Goal: Task Accomplishment & Management: Manage account settings

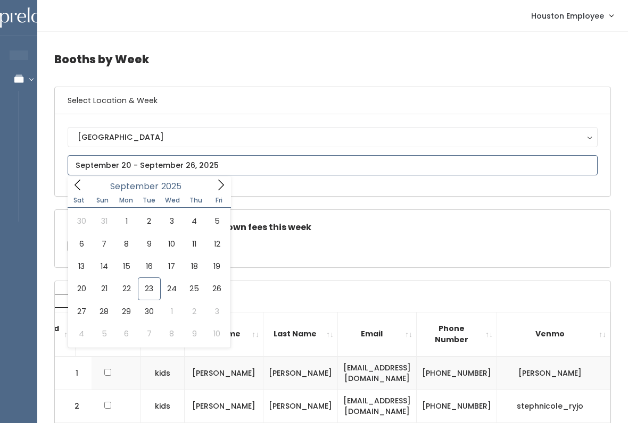
type input "October 4 to October 10"
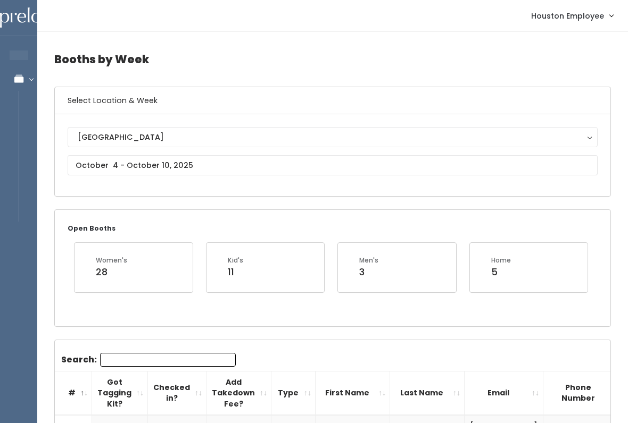
click at [202, 153] on div "Houston Layton Provo Sandy Spanish Fork Houston" at bounding box center [333, 155] width 530 height 56
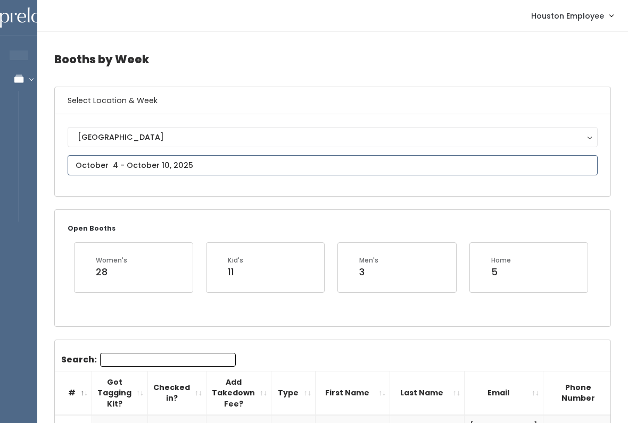
click at [205, 163] on input "text" at bounding box center [333, 165] width 530 height 20
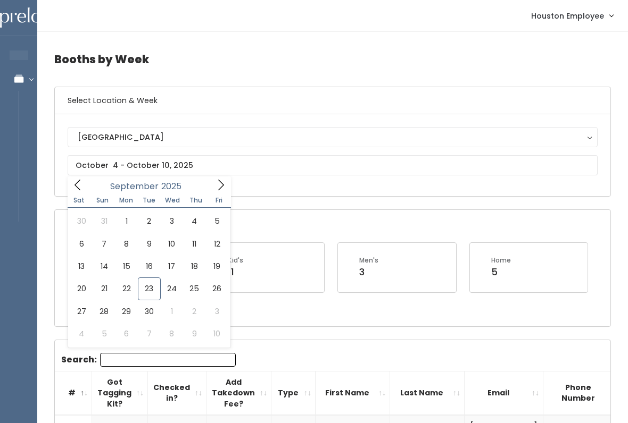
click at [270, 147] on button "[GEOGRAPHIC_DATA]" at bounding box center [333, 137] width 530 height 20
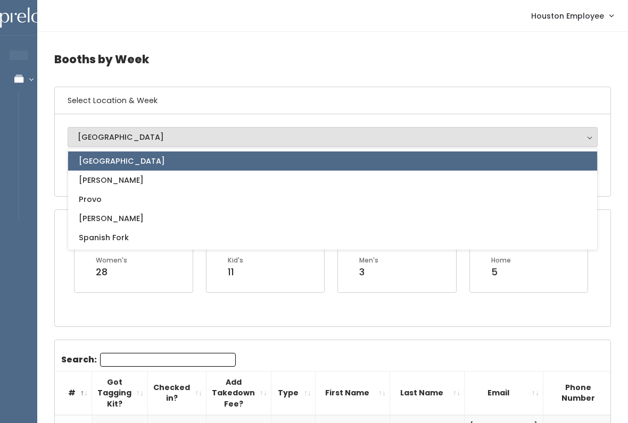
click at [262, 170] on link "[GEOGRAPHIC_DATA]" at bounding box center [332, 161] width 529 height 19
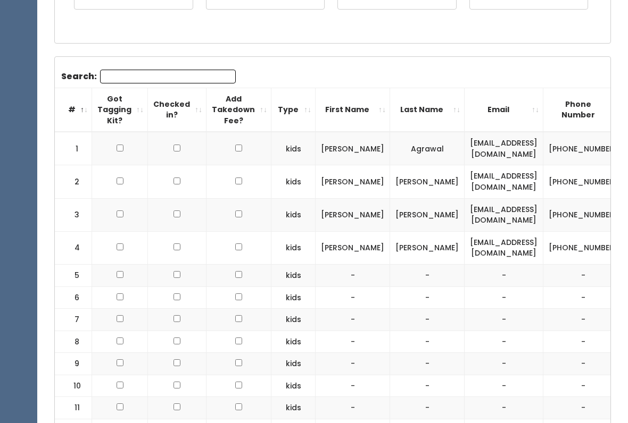
scroll to position [307, 0]
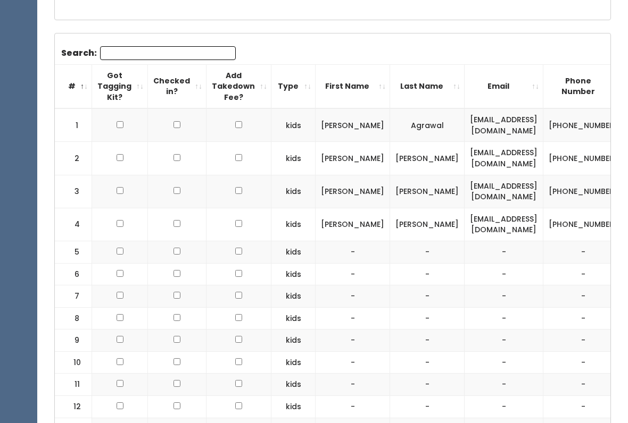
click at [390, 263] on td "-" at bounding box center [427, 274] width 74 height 22
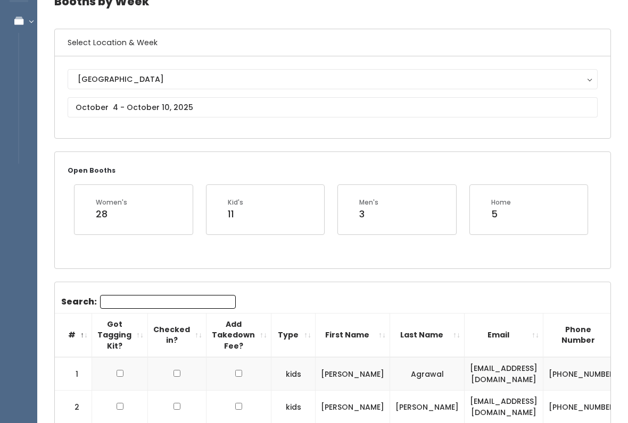
scroll to position [57, 0]
click at [185, 108] on input "text" at bounding box center [333, 108] width 530 height 20
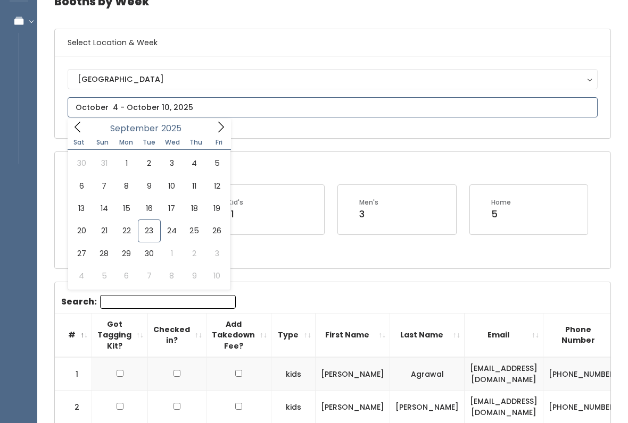
type input "September 13 to September 19"
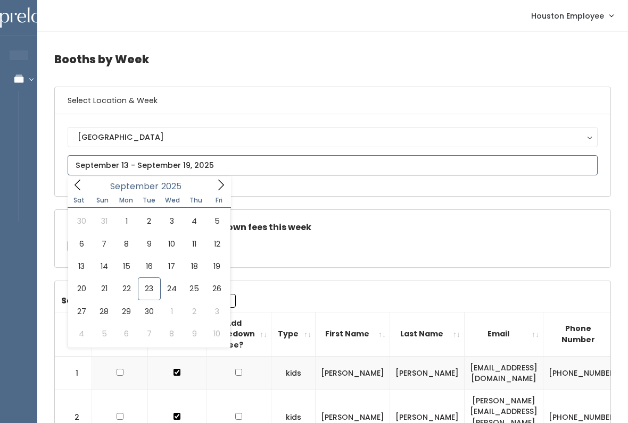
type input "October 4 to October 10"
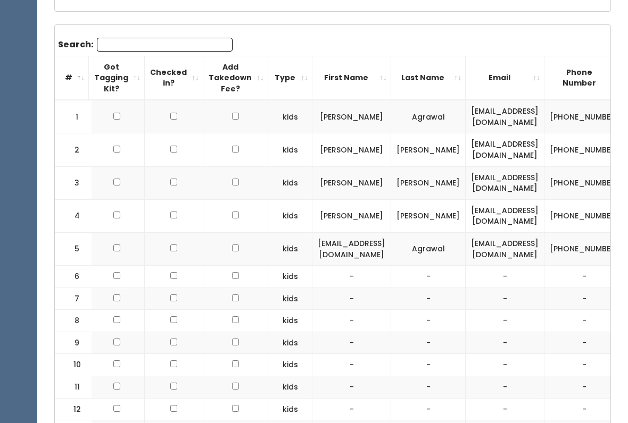
scroll to position [310, 0]
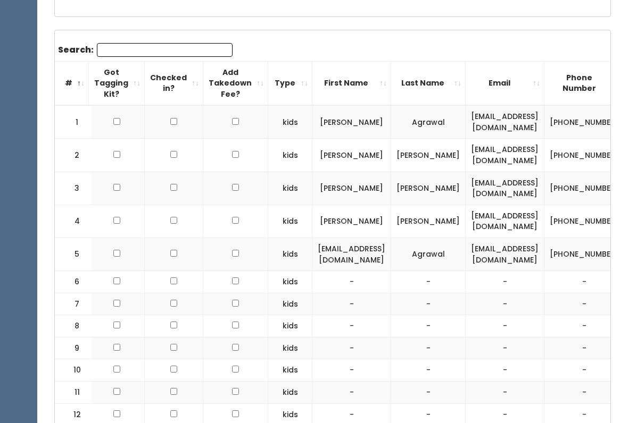
click at [121, 246] on td at bounding box center [117, 254] width 56 height 33
click at [127, 260] on td at bounding box center [117, 254] width 56 height 33
click at [119, 252] on input "checkbox" at bounding box center [116, 253] width 7 height 7
checkbox input "true"
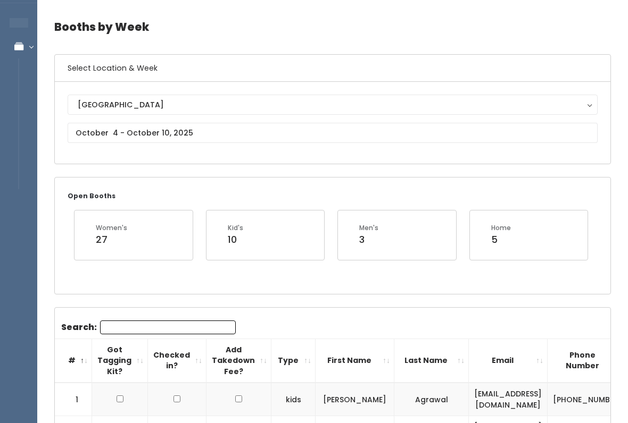
scroll to position [0, 0]
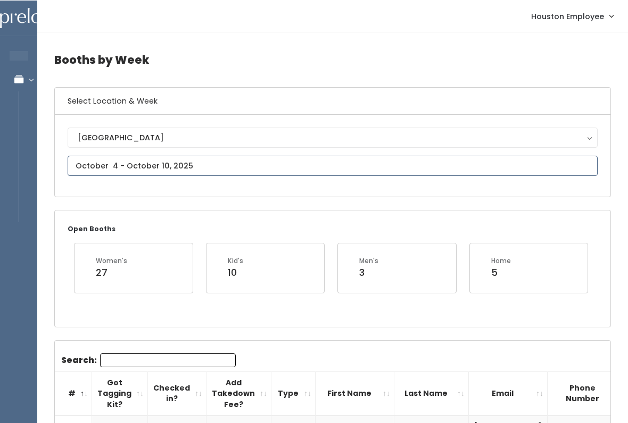
click at [287, 162] on input "text" at bounding box center [333, 165] width 530 height 20
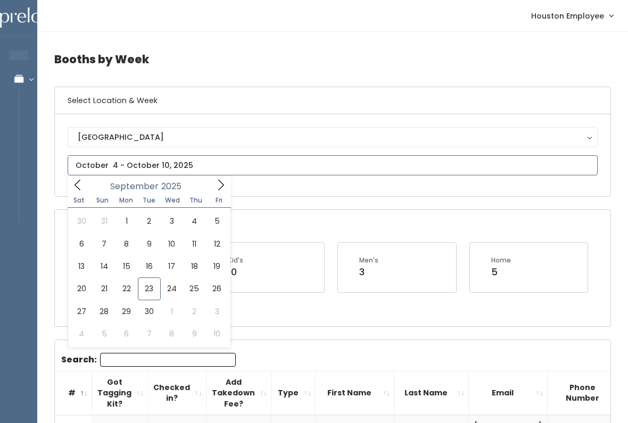
type input "September 13 to September 19"
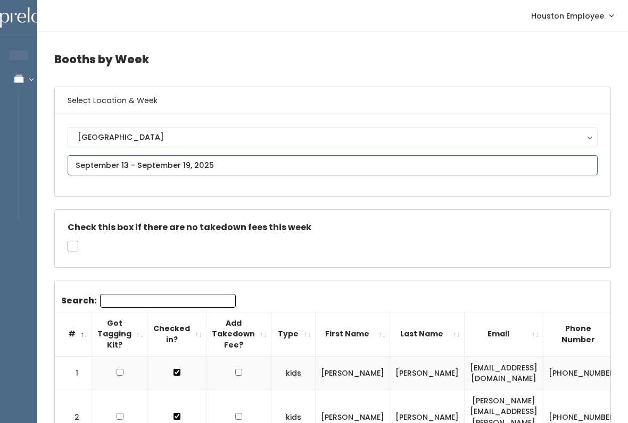
click at [298, 171] on input "text" at bounding box center [333, 165] width 530 height 20
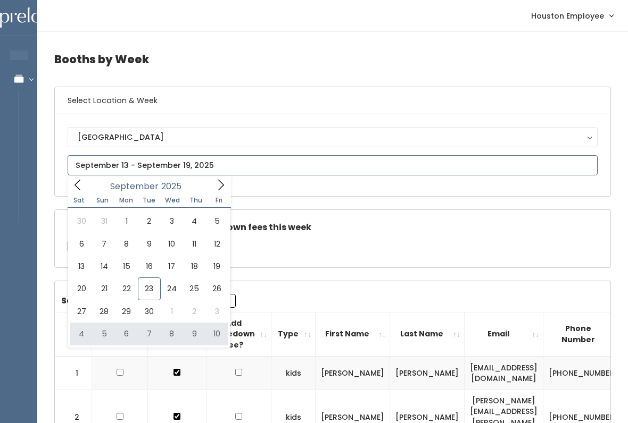
type input "October 4 to October 10"
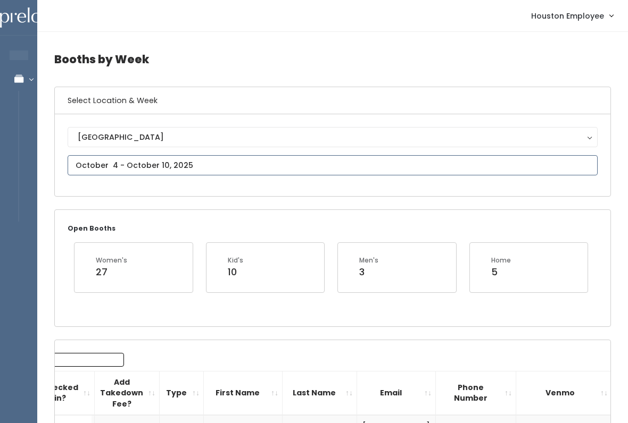
click at [235, 172] on input "text" at bounding box center [333, 165] width 530 height 20
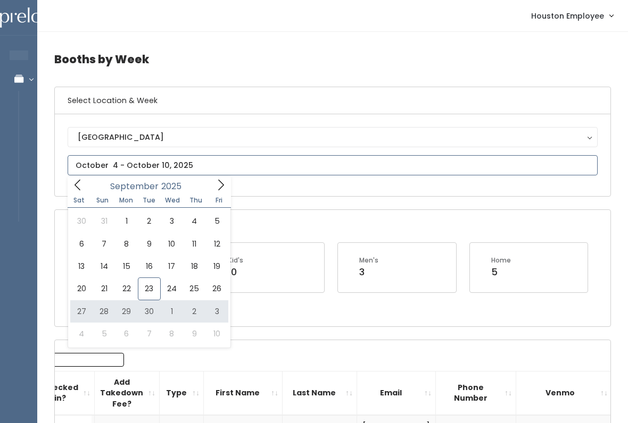
type input "[DATE] to [DATE]"
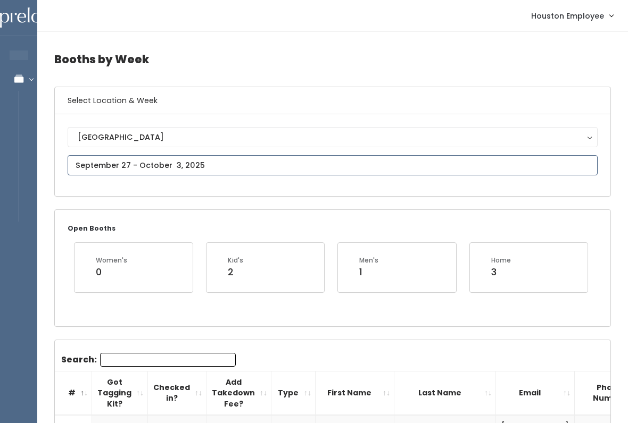
click at [162, 166] on input "text" at bounding box center [333, 165] width 530 height 20
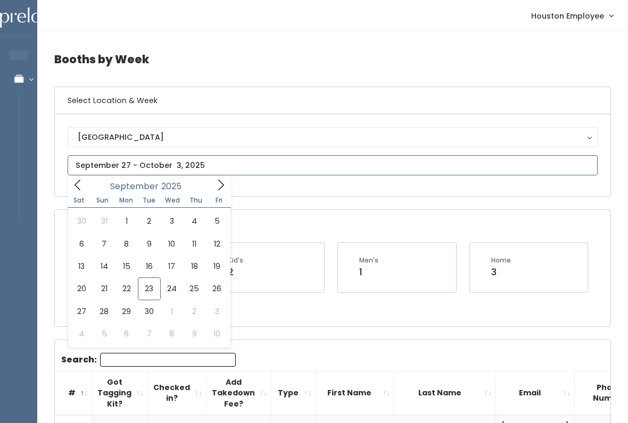
type input "[DATE] to [DATE]"
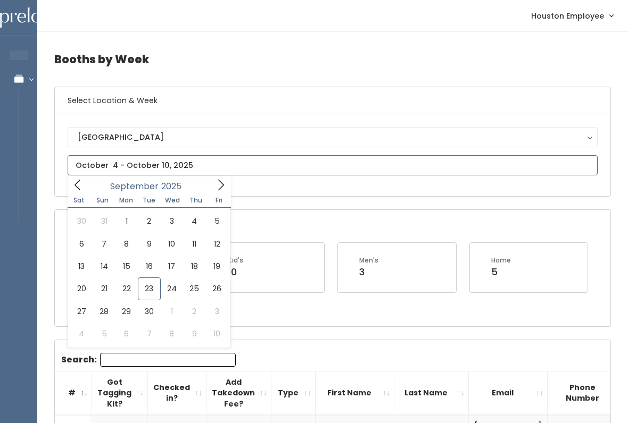
type input "September 27 to October 3"
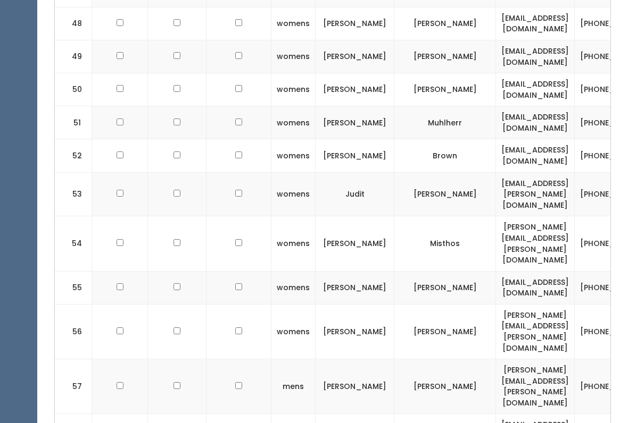
scroll to position [2076, 0]
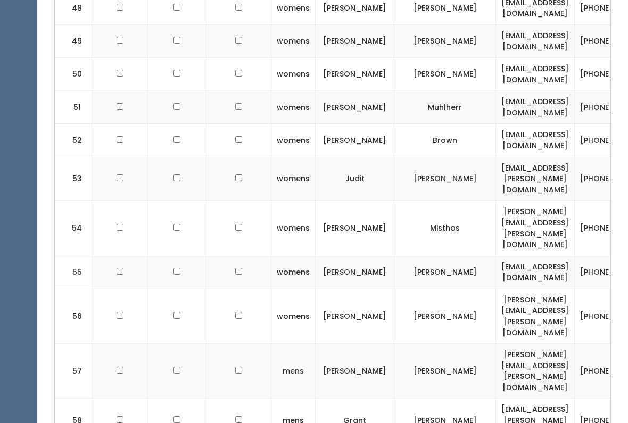
checkbox input "true"
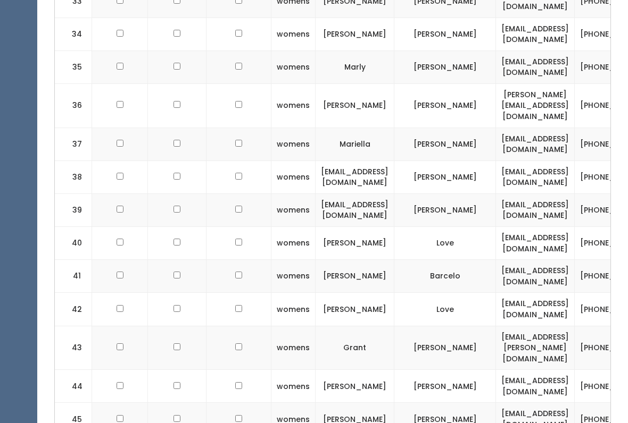
scroll to position [1563, 0]
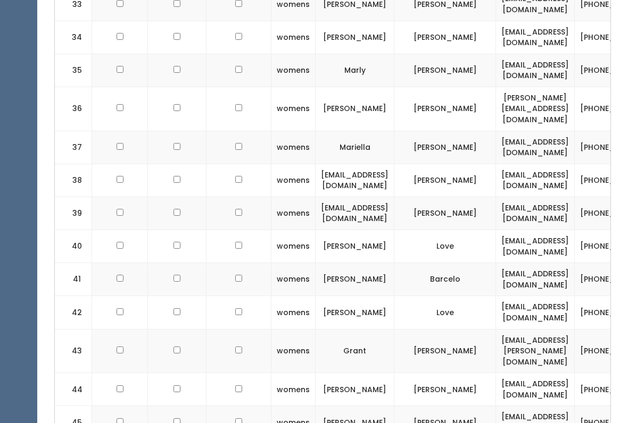
checkbox input "true"
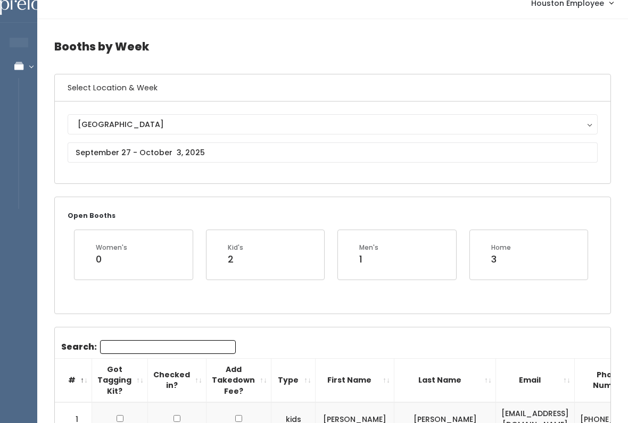
scroll to position [0, 0]
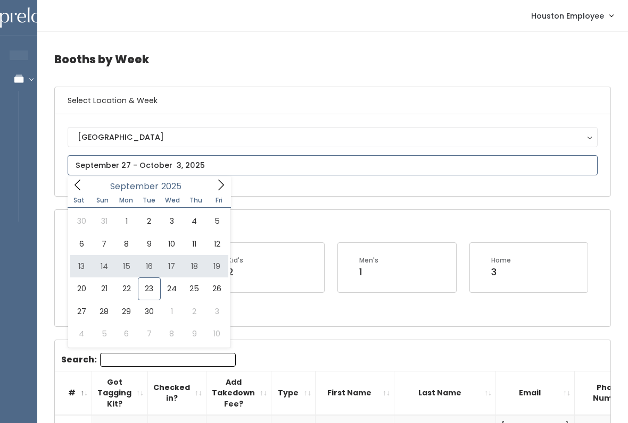
type input "September 13 to September 19"
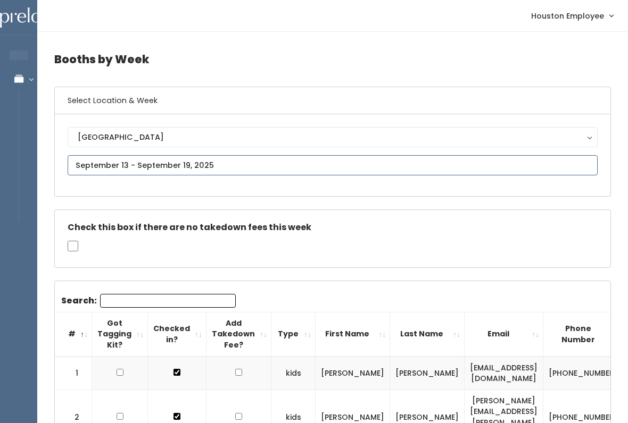
click at [200, 160] on input "text" at bounding box center [333, 165] width 530 height 20
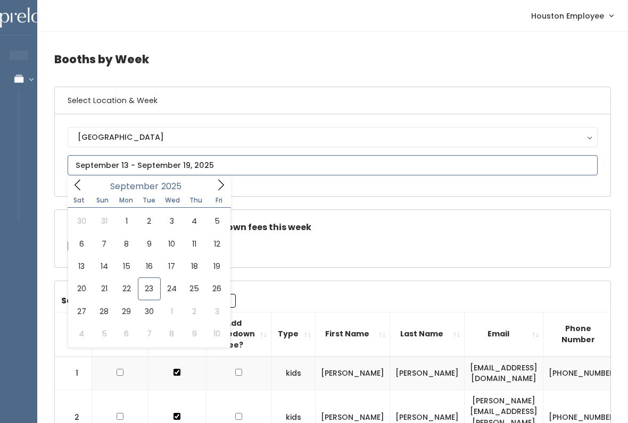
type input "September 20 to September 26"
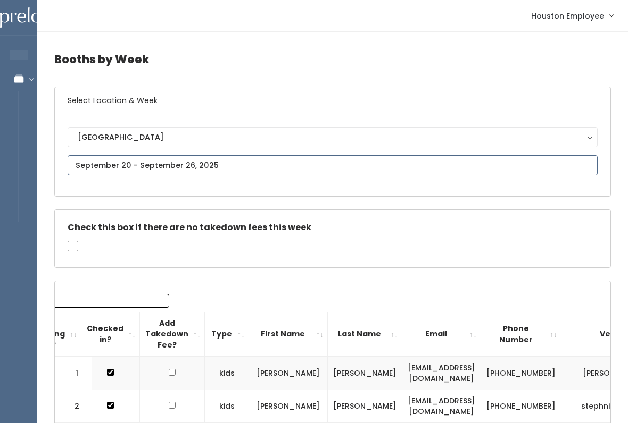
click at [248, 164] on input "text" at bounding box center [333, 165] width 530 height 20
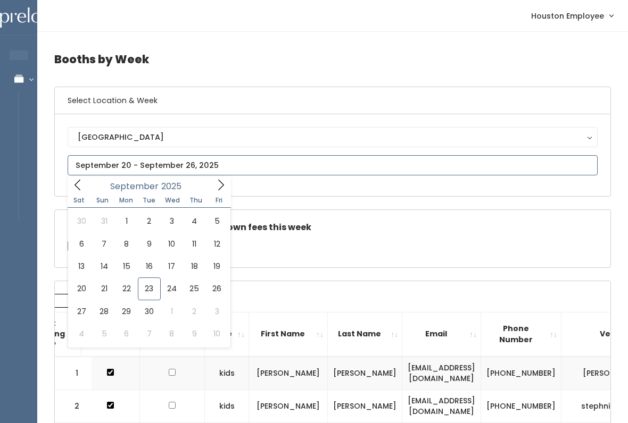
type input "[DATE] to [DATE]"
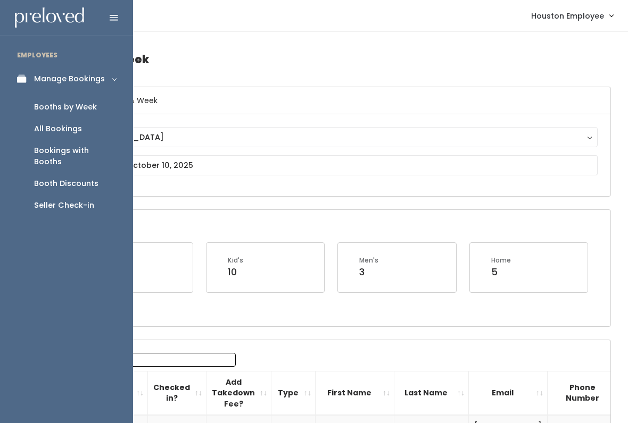
click at [92, 178] on div "Booth Discounts" at bounding box center [66, 183] width 64 height 11
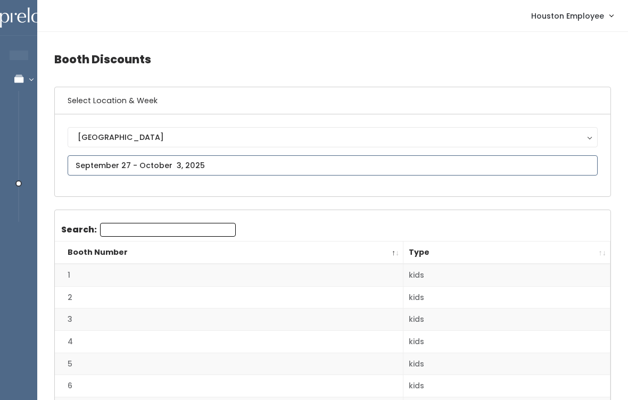
click at [292, 166] on input "text" at bounding box center [333, 165] width 530 height 20
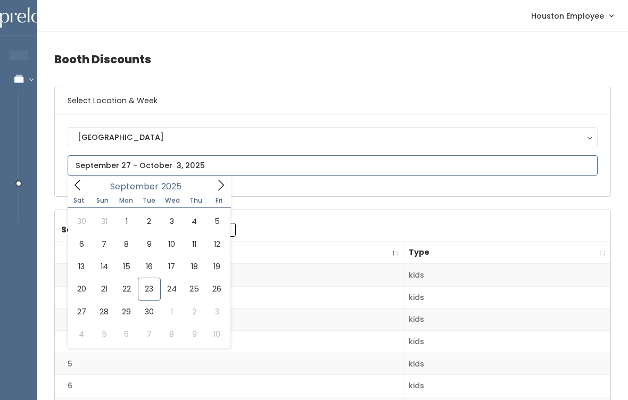
type input "[DATE] to [DATE]"
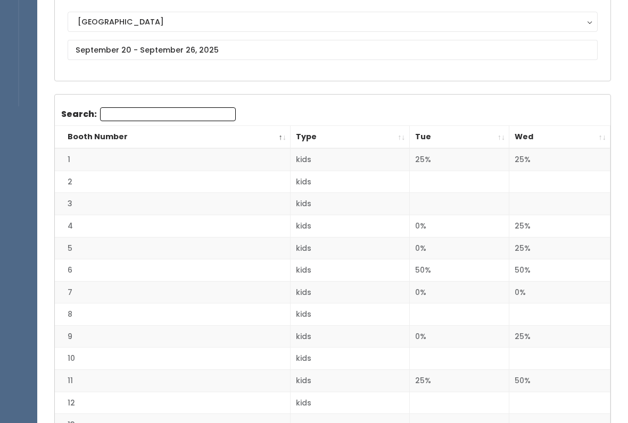
scroll to position [115, 0]
click at [603, 138] on th "Wed" at bounding box center [559, 137] width 101 height 23
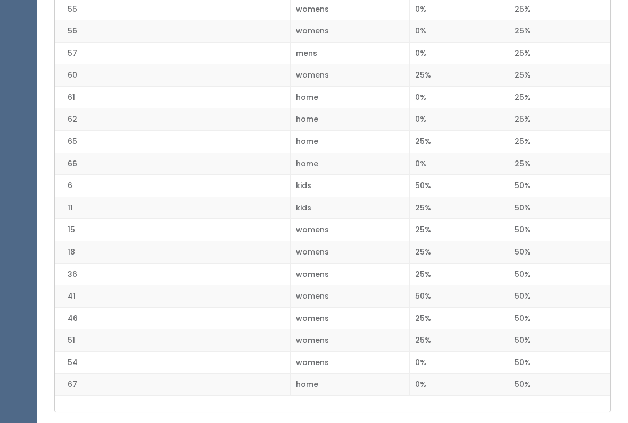
scroll to position [1382, 0]
